Goal: Task Accomplishment & Management: Manage account settings

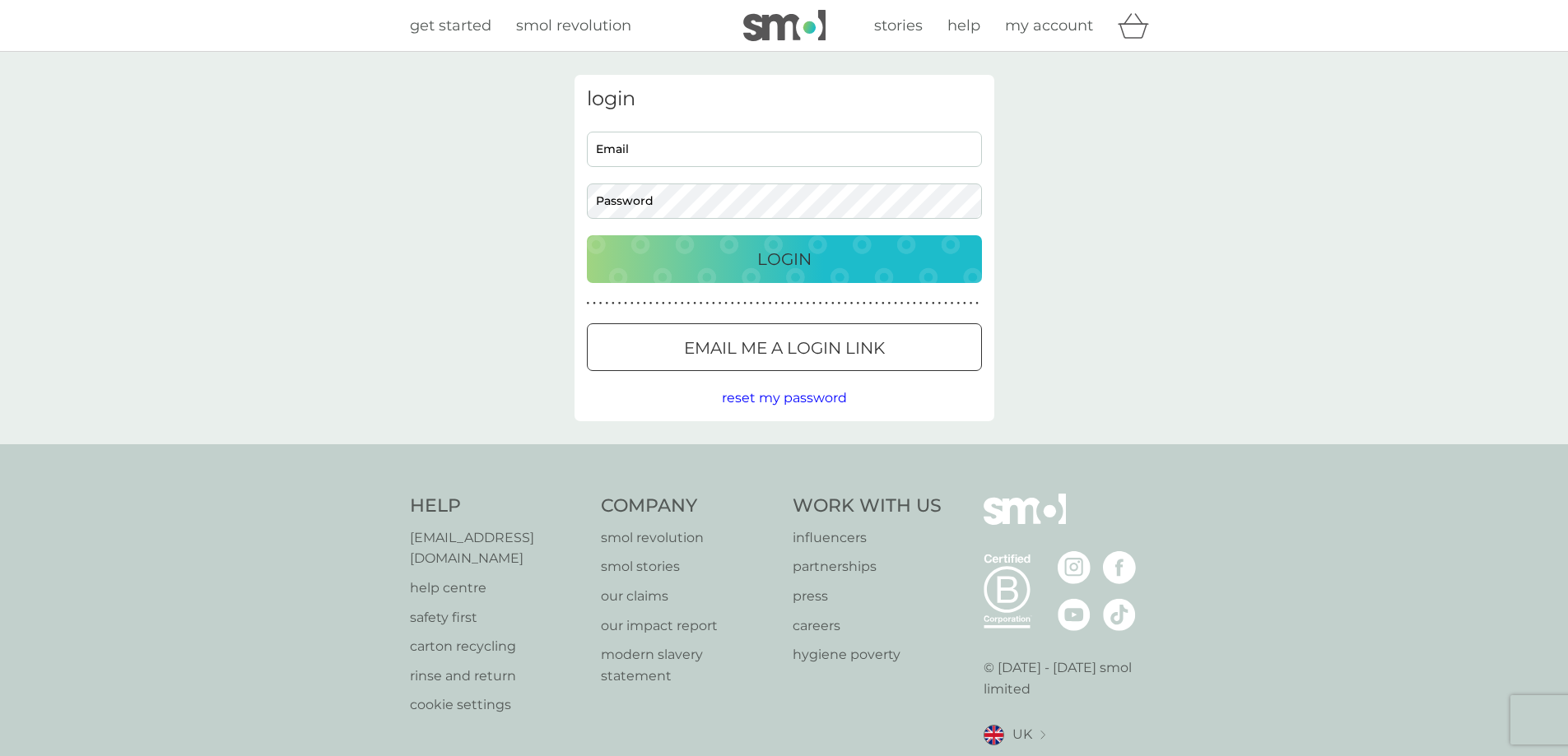
type input "[EMAIL_ADDRESS][DOMAIN_NAME]"
click at [789, 252] on p "Login" at bounding box center [784, 259] width 55 height 26
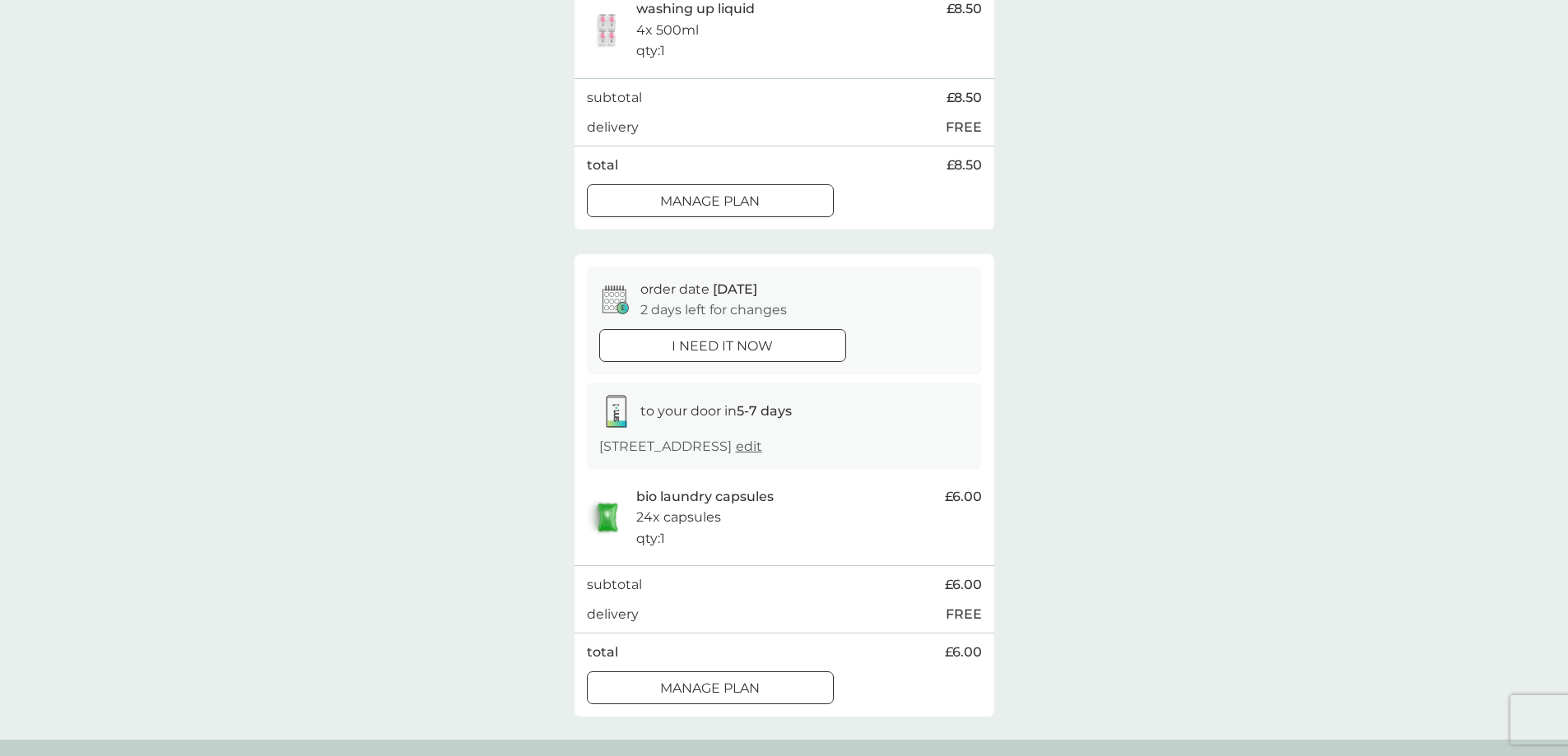
scroll to position [390, 0]
